Goal: Task Accomplishment & Management: Manage account settings

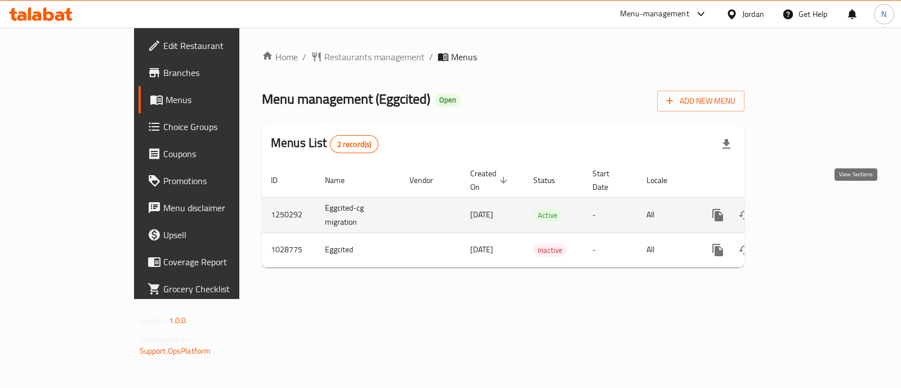
click at [805, 210] on icon "enhanced table" at bounding box center [799, 215] width 10 height 10
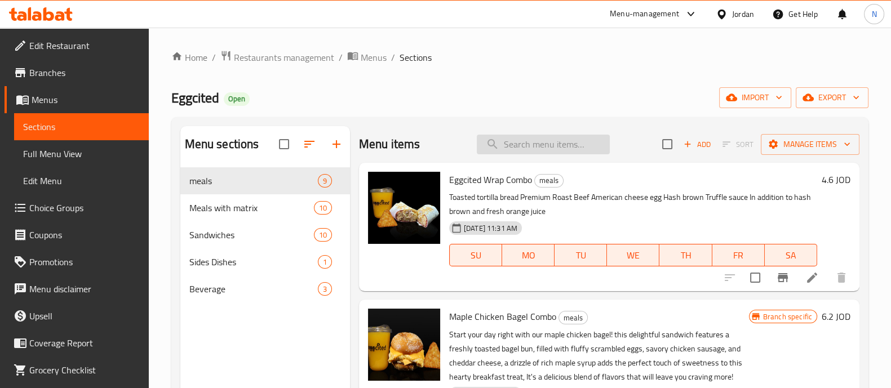
click at [522, 144] on input "search" at bounding box center [543, 145] width 133 height 20
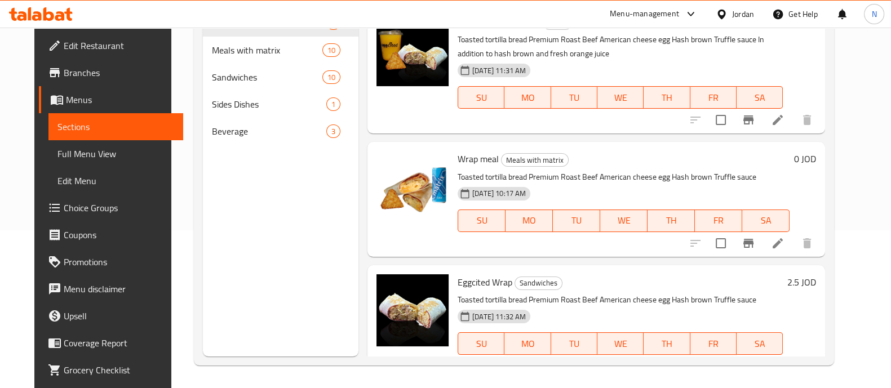
scroll to position [23, 0]
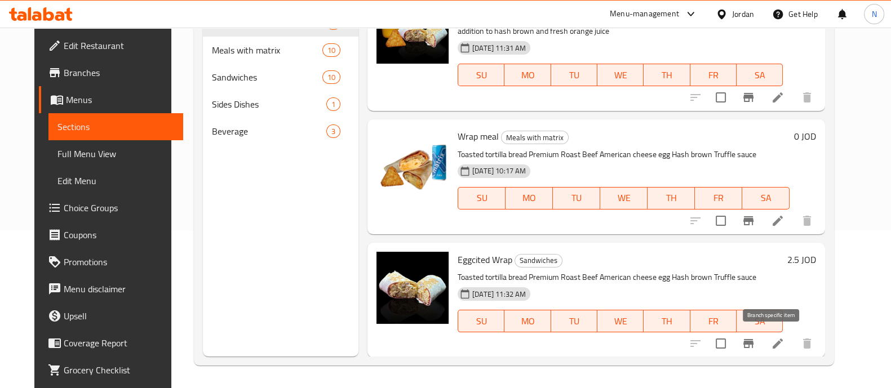
type input "wrap"
click at [755, 338] on icon "Branch-specific-item" at bounding box center [748, 344] width 14 height 14
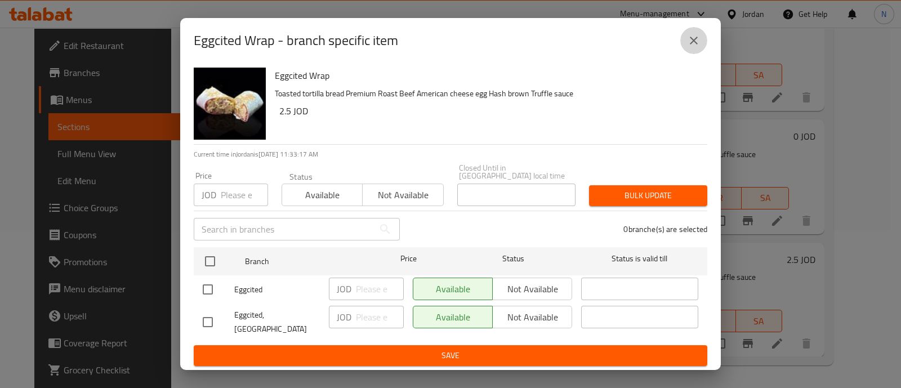
click at [693, 45] on icon "close" at bounding box center [694, 41] width 8 height 8
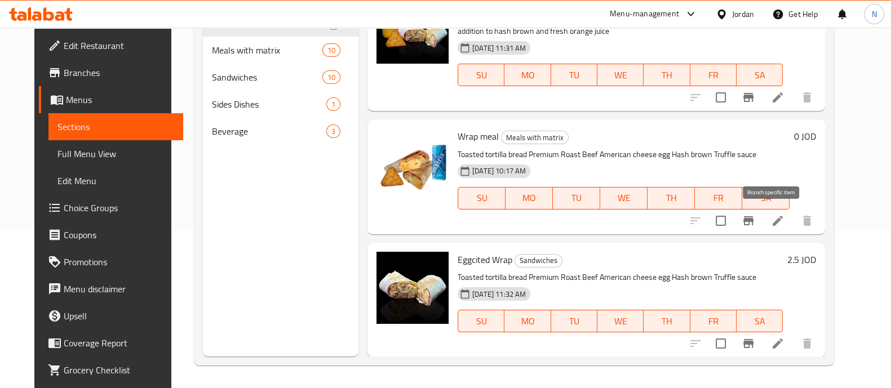
click at [755, 221] on icon "Branch-specific-item" at bounding box center [748, 221] width 14 height 14
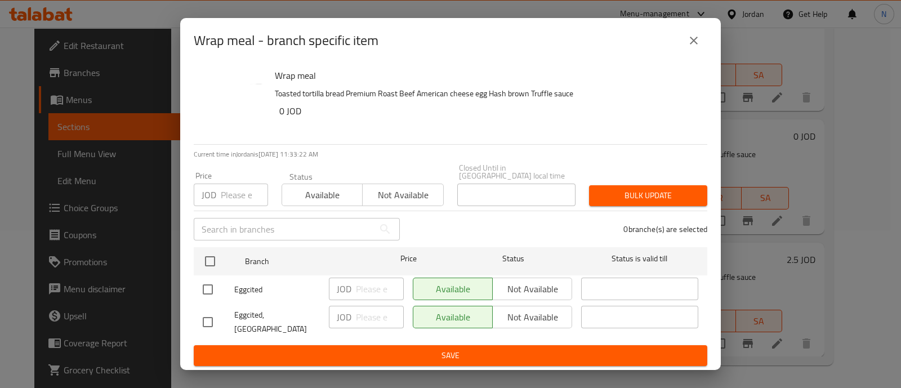
click at [690, 43] on icon "close" at bounding box center [694, 41] width 14 height 14
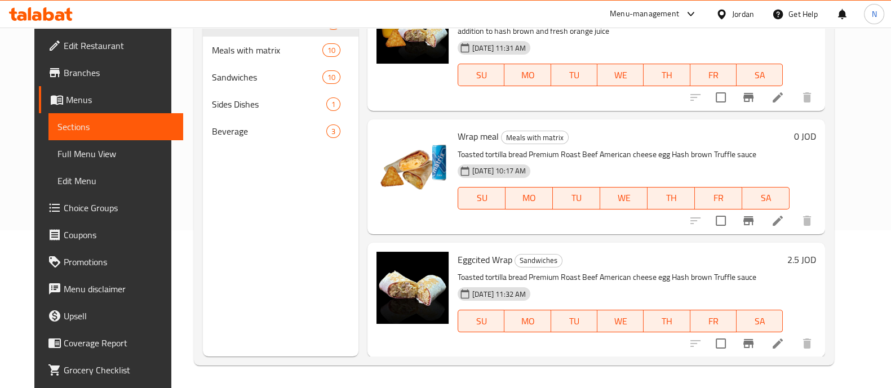
click at [816, 135] on h6 "0 JOD" at bounding box center [805, 136] width 22 height 16
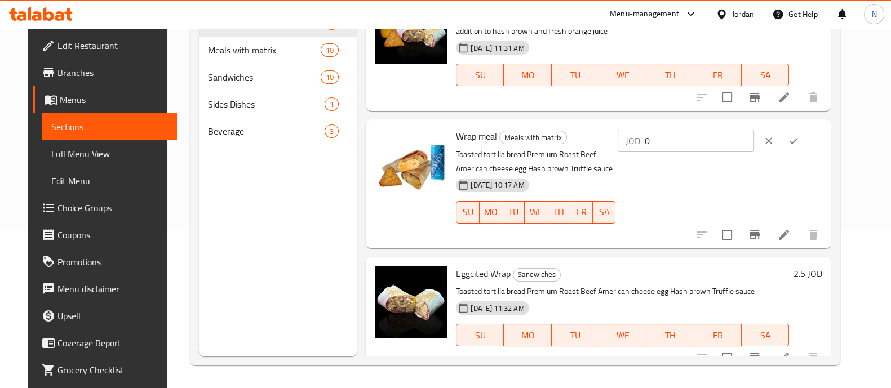
drag, startPoint x: 744, startPoint y: 140, endPoint x: 658, endPoint y: 151, distance: 86.4
click at [658, 152] on div "JOD 0 ​" at bounding box center [720, 140] width 205 height 25
type input "3.5"
click at [799, 143] on icon "ok" at bounding box center [793, 140] width 11 height 11
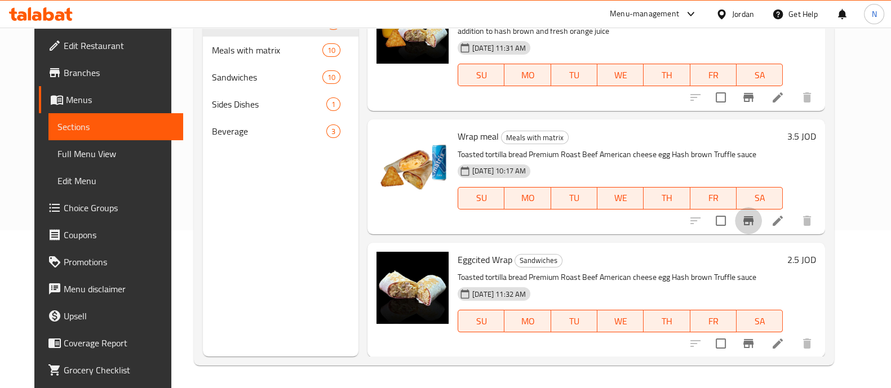
click at [762, 229] on button "Branch-specific-item" at bounding box center [748, 220] width 27 height 27
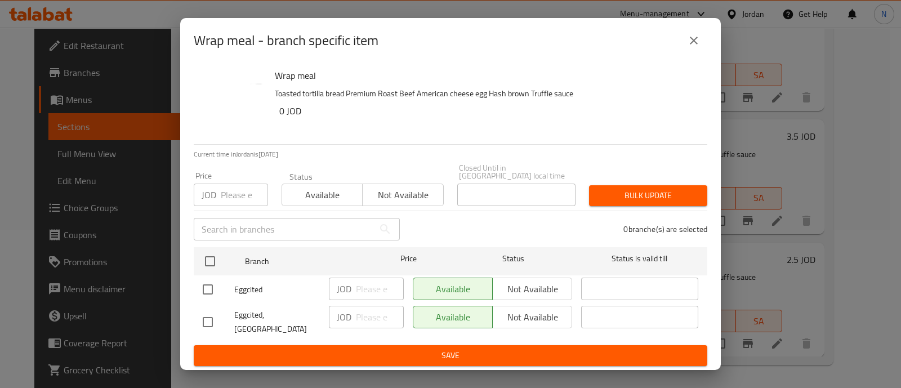
click at [692, 45] on icon "close" at bounding box center [694, 41] width 14 height 14
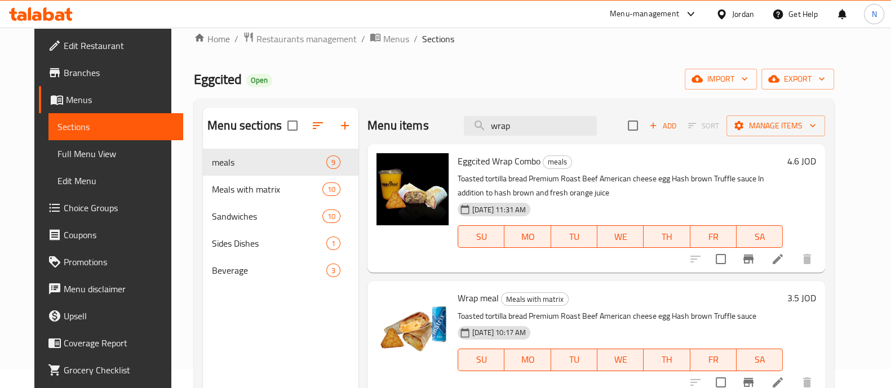
scroll to position [0, 0]
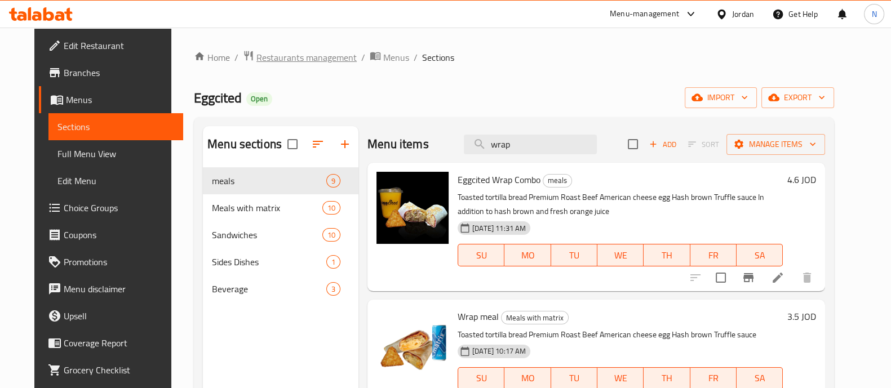
click at [291, 56] on span "Restaurants management" at bounding box center [306, 58] width 100 height 14
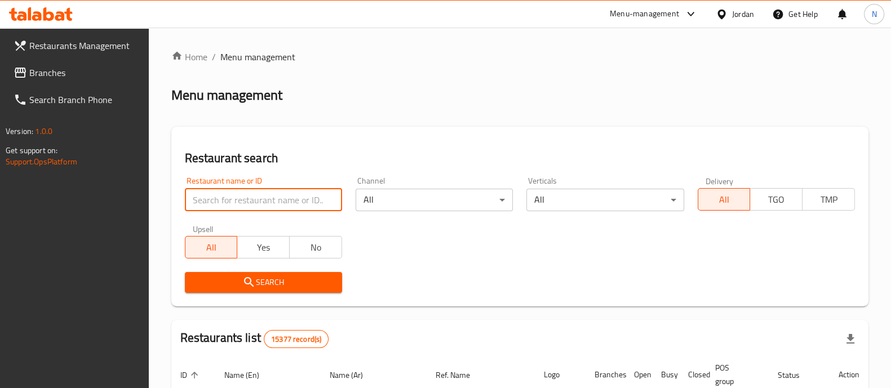
click at [237, 210] on input "search" at bounding box center [263, 200] width 157 height 23
type input "anabtawi"
click button "Search" at bounding box center [263, 282] width 157 height 21
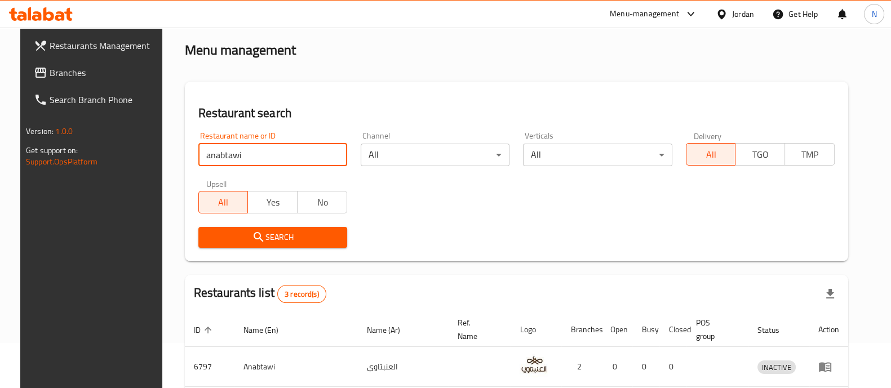
scroll to position [185, 0]
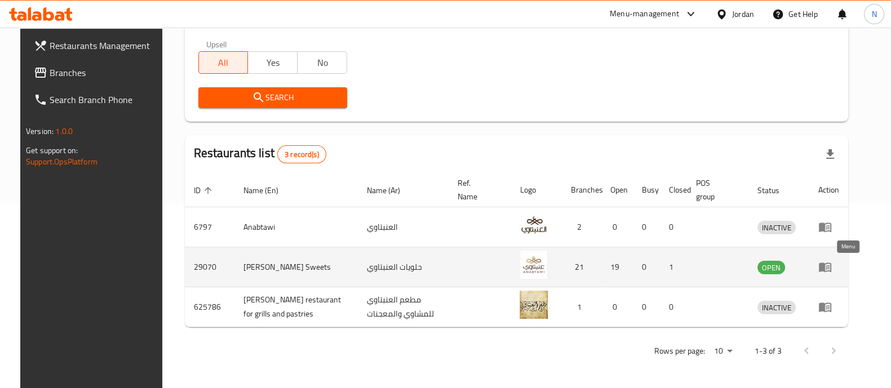
click at [829, 267] on icon "enhanced table" at bounding box center [827, 267] width 4 height 5
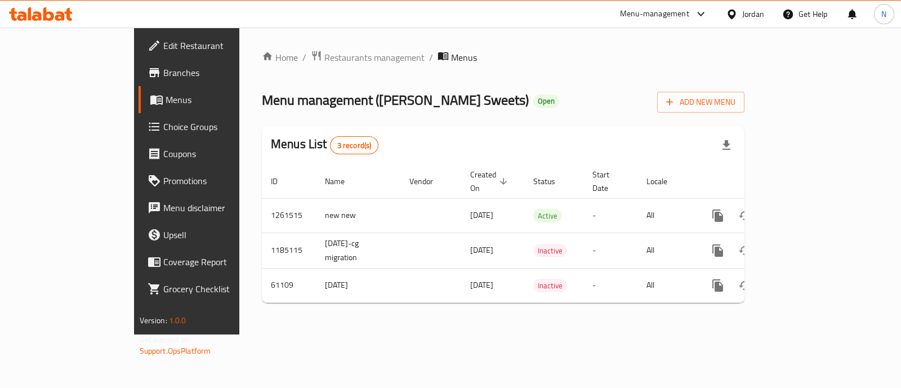
click at [163, 73] on span "Branches" at bounding box center [219, 73] width 112 height 14
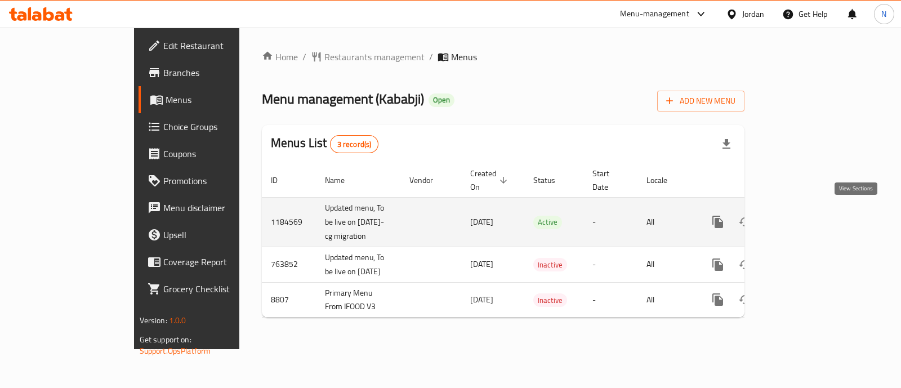
click at [806, 215] on icon "enhanced table" at bounding box center [800, 222] width 14 height 14
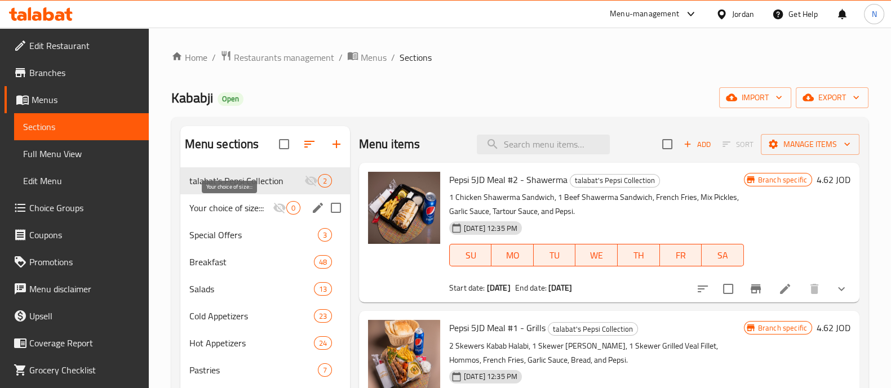
click at [232, 212] on span "Your choice of size:::" at bounding box center [230, 208] width 83 height 14
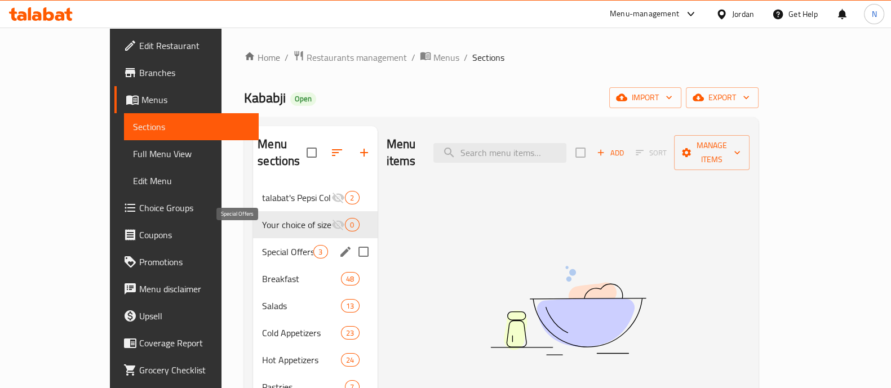
click at [262, 245] on span "Special Offers" at bounding box center [287, 252] width 51 height 14
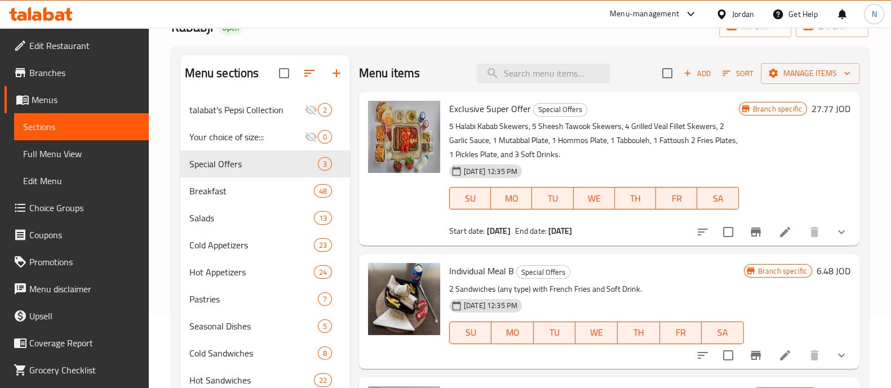
scroll to position [70, 0]
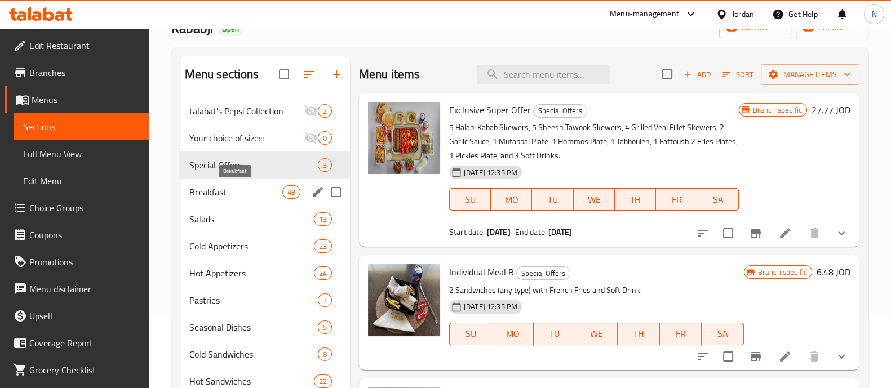
click at [229, 195] on span "Breakfast" at bounding box center [235, 192] width 93 height 14
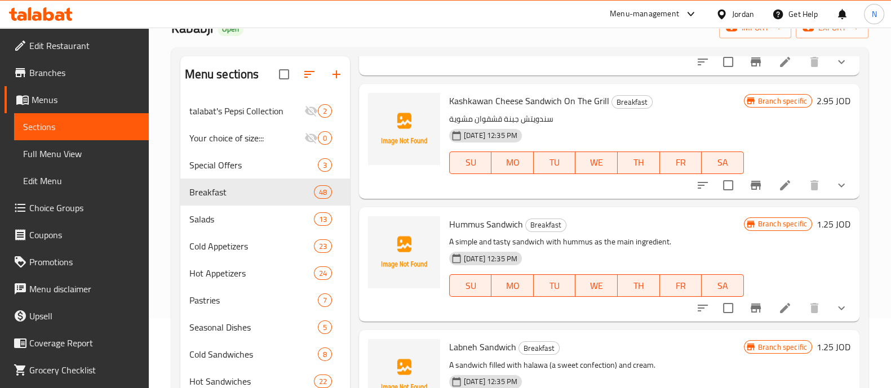
scroll to position [1922, 0]
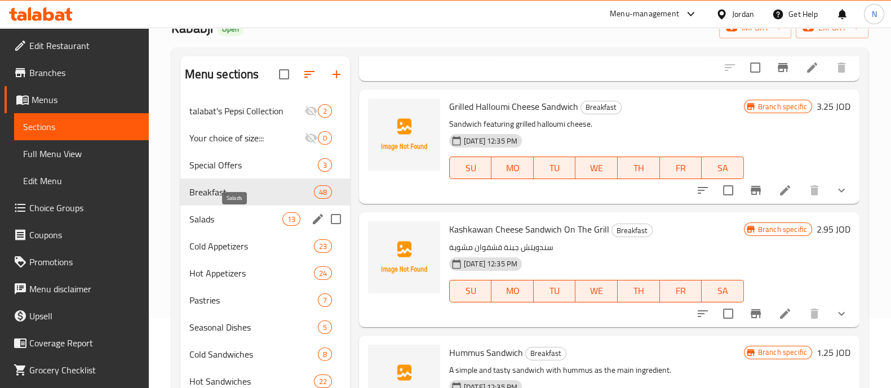
click at [201, 218] on span "Salads" at bounding box center [235, 219] width 93 height 14
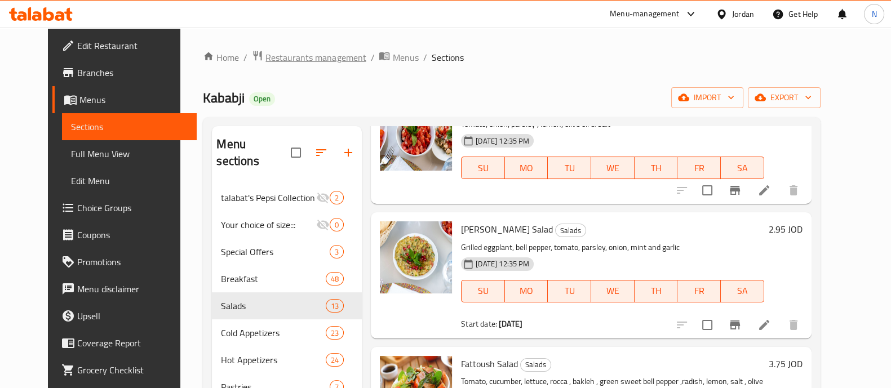
click at [265, 57] on span "Restaurants management" at bounding box center [315, 58] width 100 height 14
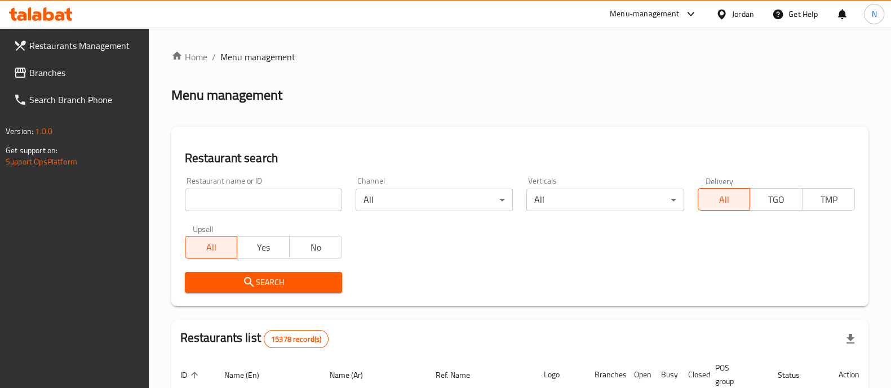
click at [296, 203] on input "search" at bounding box center [263, 200] width 157 height 23
type input "الذواق"
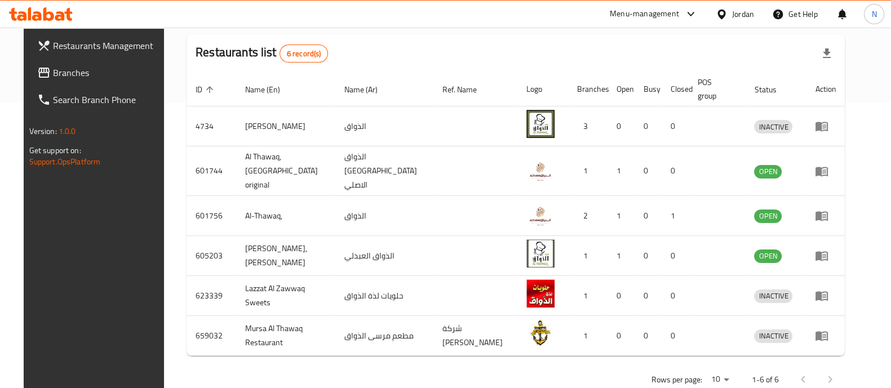
scroll to position [295, 0]
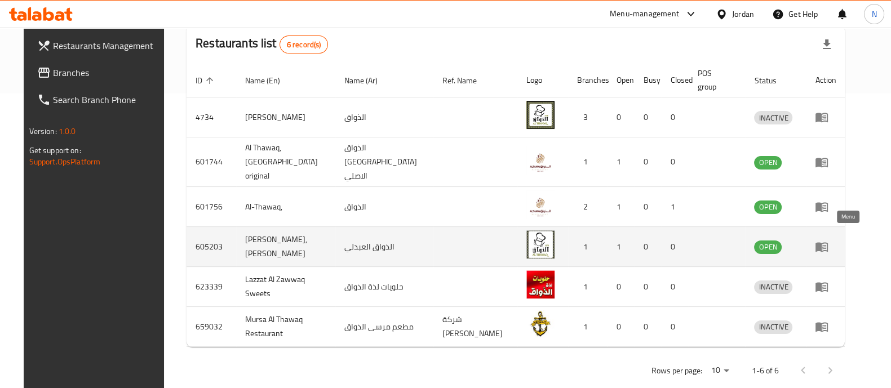
click at [828, 243] on icon "enhanced table" at bounding box center [821, 248] width 12 height 10
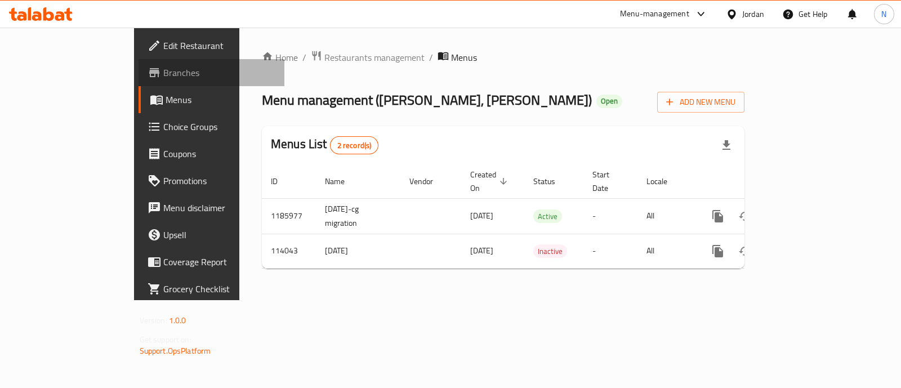
click at [163, 78] on span "Branches" at bounding box center [219, 73] width 112 height 14
